Goal: Information Seeking & Learning: Learn about a topic

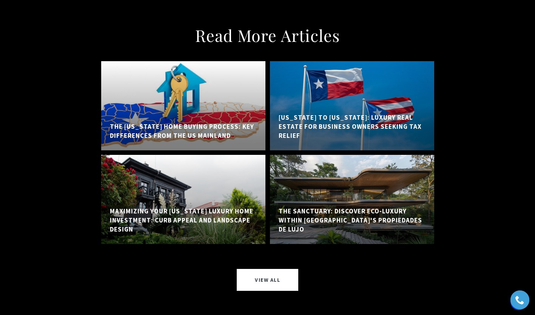
scroll to position [5861, 0]
click at [351, 207] on h5 "The Sanctuary: Discover Eco-Luxury Within Bahia Beach's Propiedades de Lujo" at bounding box center [352, 220] width 147 height 27
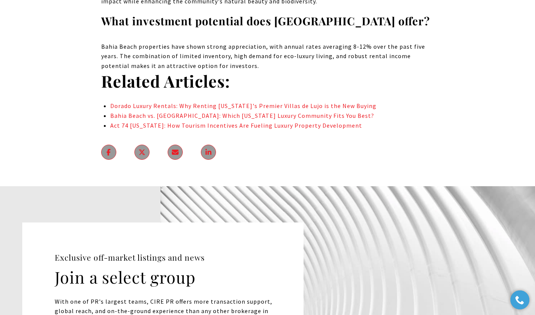
scroll to position [5117, 0]
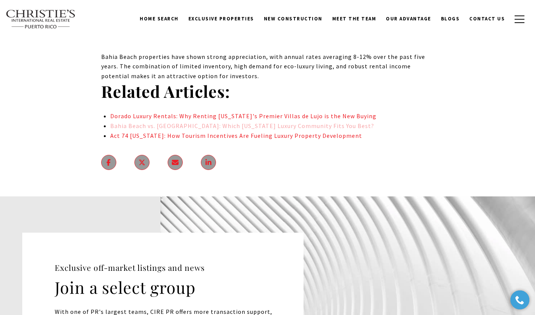
click at [266, 122] on link "Bahia Beach vs. [GEOGRAPHIC_DATA]: Which [US_STATE] Luxury Community Fits You B…" at bounding box center [242, 126] width 264 height 8
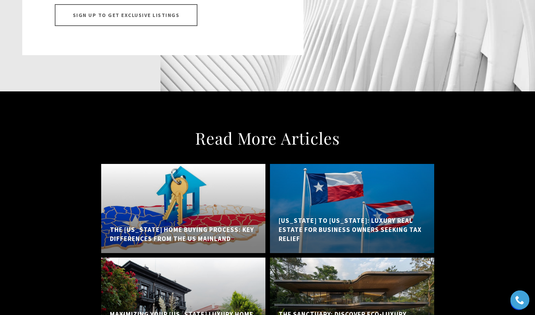
scroll to position [4993, 0]
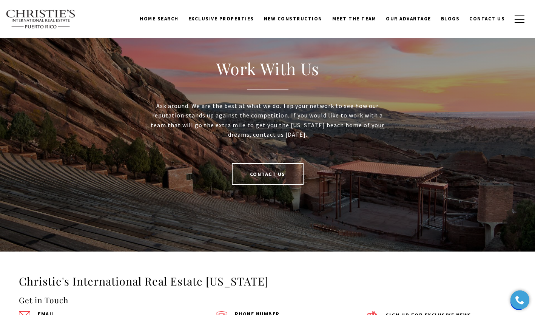
scroll to position [1533, 0]
